Goal: Information Seeking & Learning: Learn about a topic

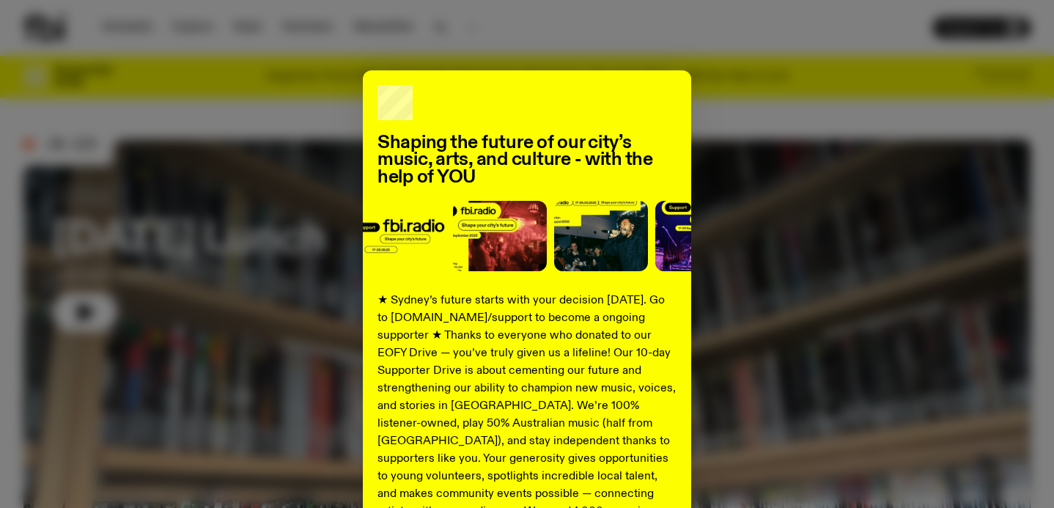
click at [653, 28] on div "Shaping the future of our city’s music, arts, and culture - with the help of YO…" at bounding box center [527, 254] width 1054 height 508
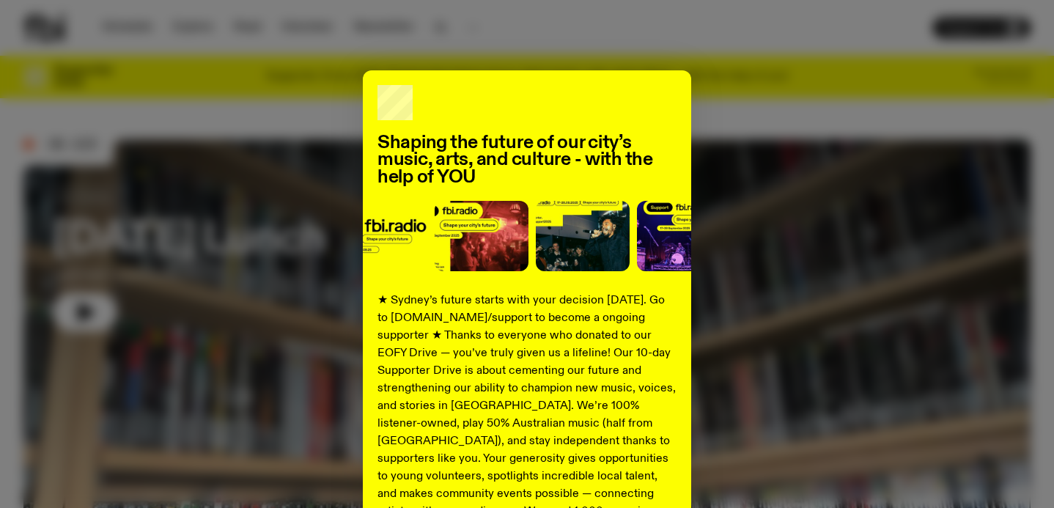
click at [302, 284] on div "Shaping the future of our city’s music, arts, and culture - with the help of YO…" at bounding box center [526, 371] width 1007 height 602
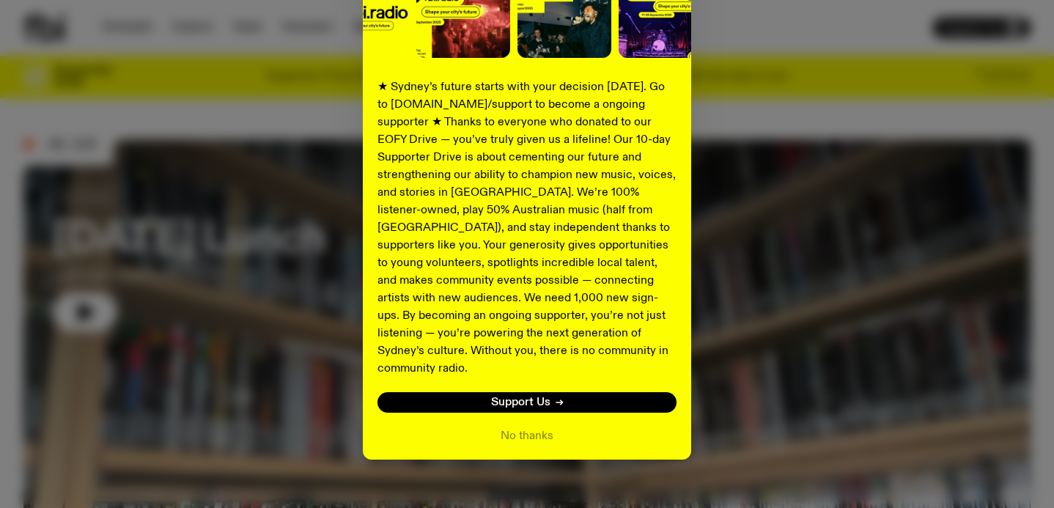
scroll to position [217, 0]
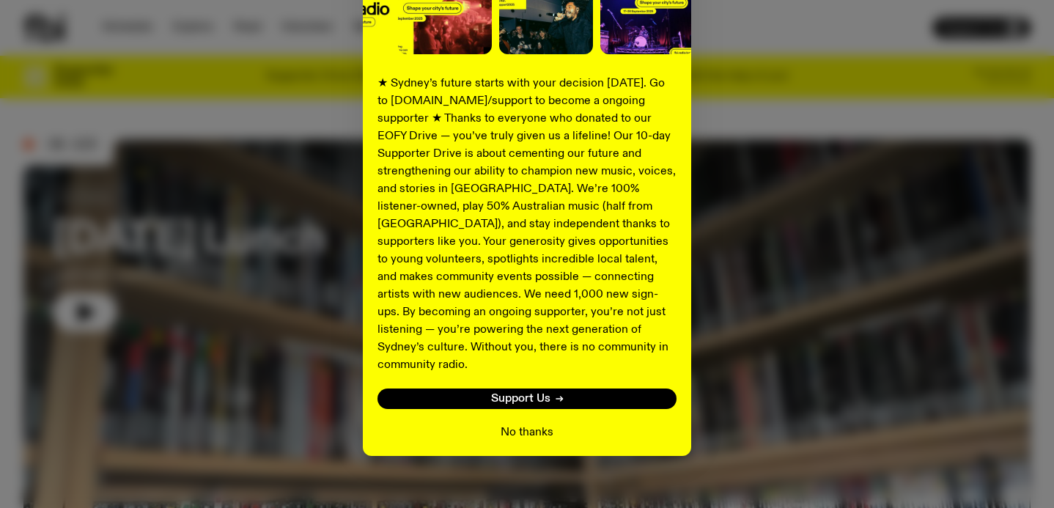
click at [528, 423] on button "No thanks" at bounding box center [526, 432] width 53 height 18
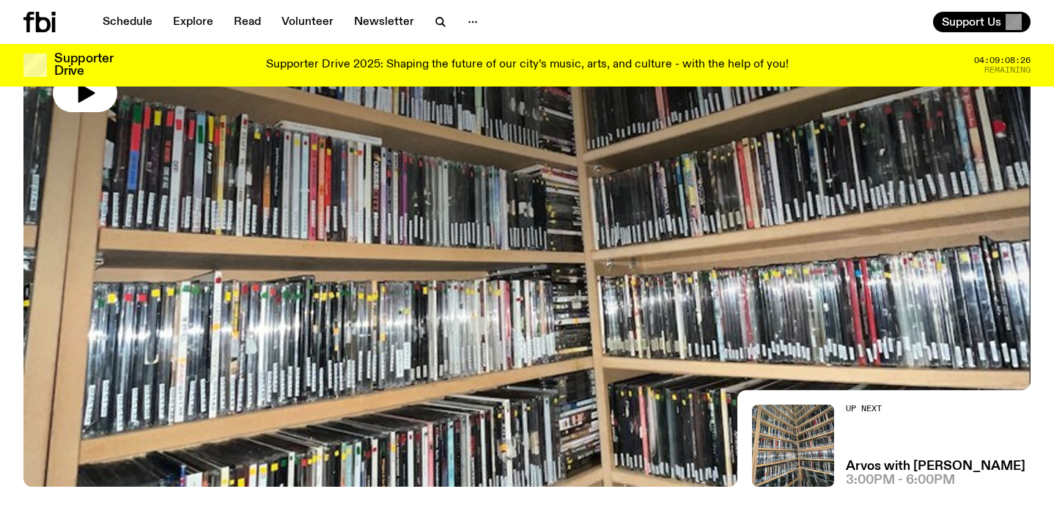
scroll to position [86, 0]
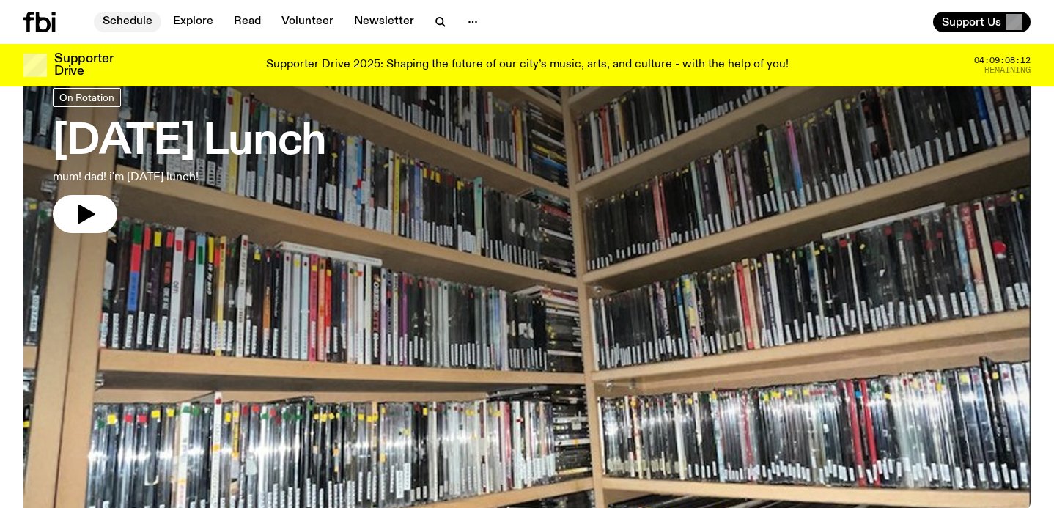
click at [150, 26] on link "Schedule" at bounding box center [127, 22] width 67 height 21
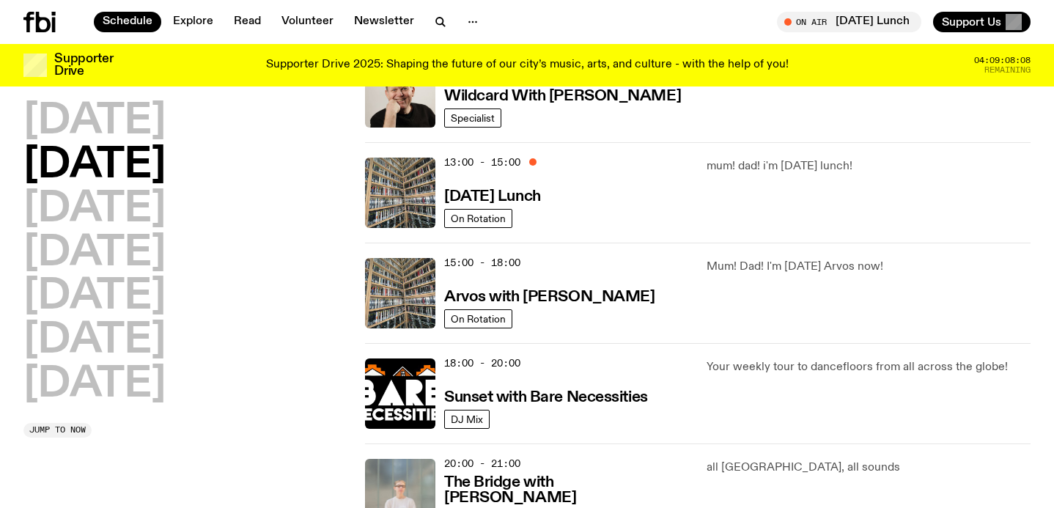
scroll to position [388, 0]
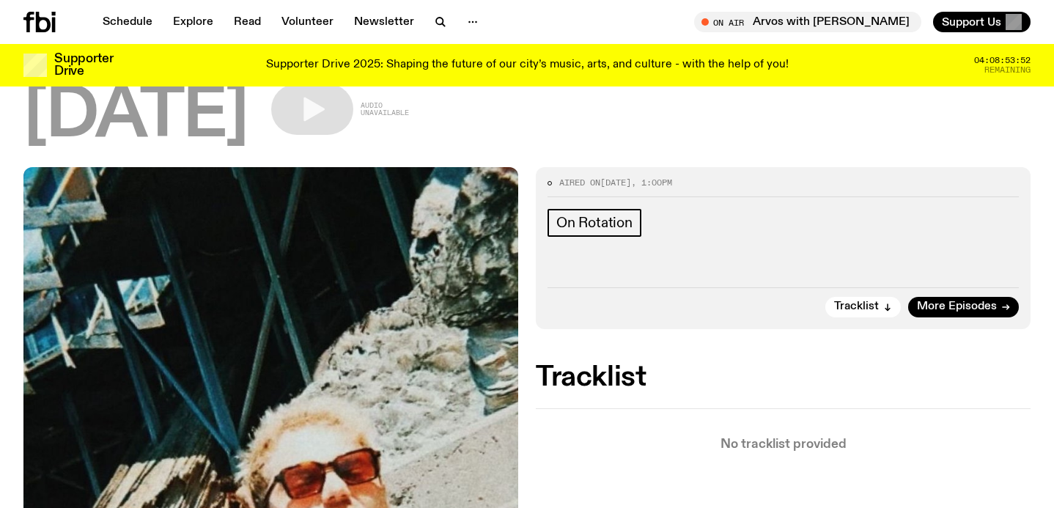
scroll to position [114, 0]
